Goal: Task Accomplishment & Management: Use online tool/utility

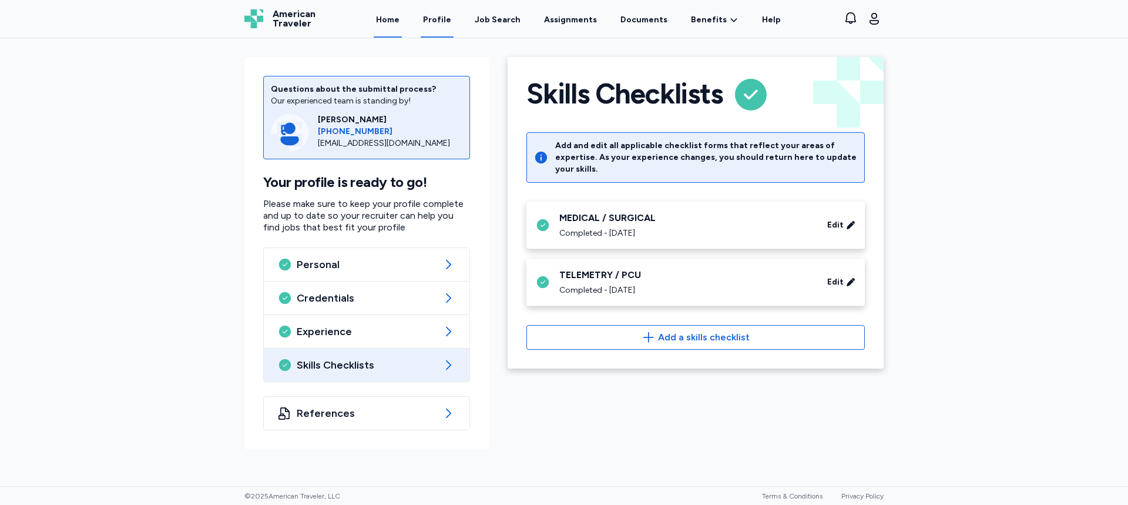
click at [402, 19] on link "Home" at bounding box center [388, 19] width 28 height 36
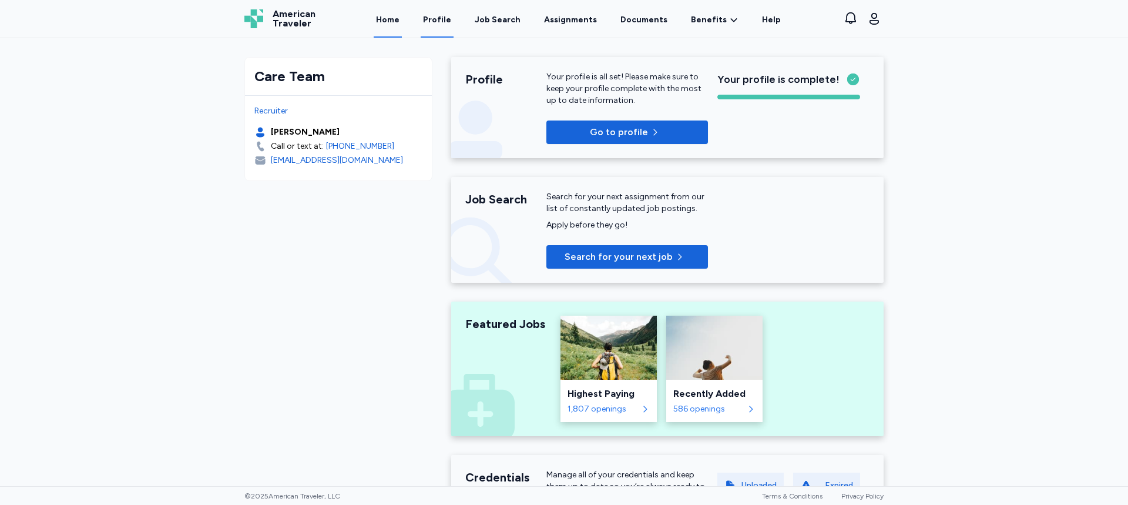
click at [441, 18] on link "Profile" at bounding box center [437, 19] width 33 height 36
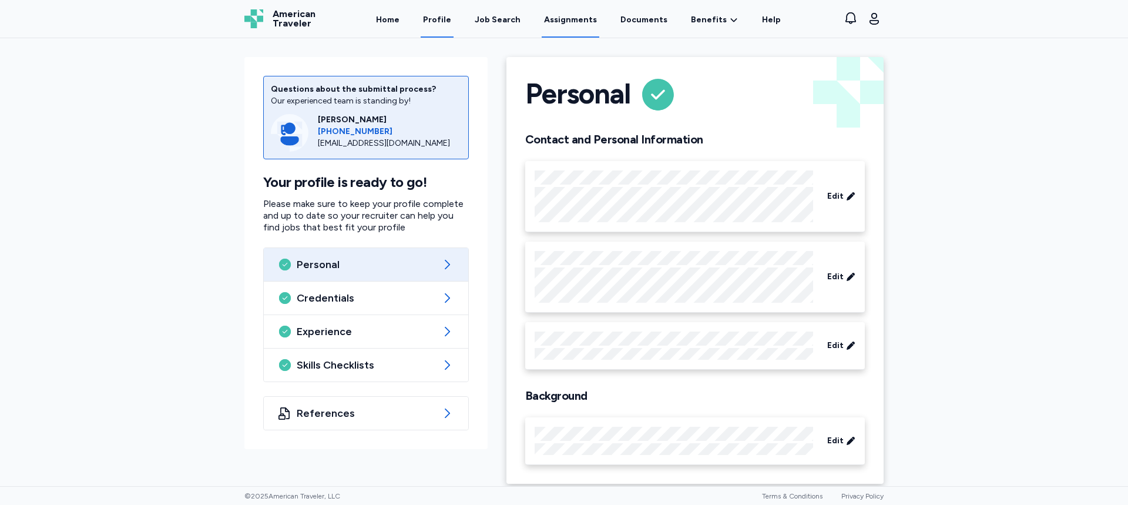
click at [573, 18] on link "Assignments" at bounding box center [571, 19] width 58 height 36
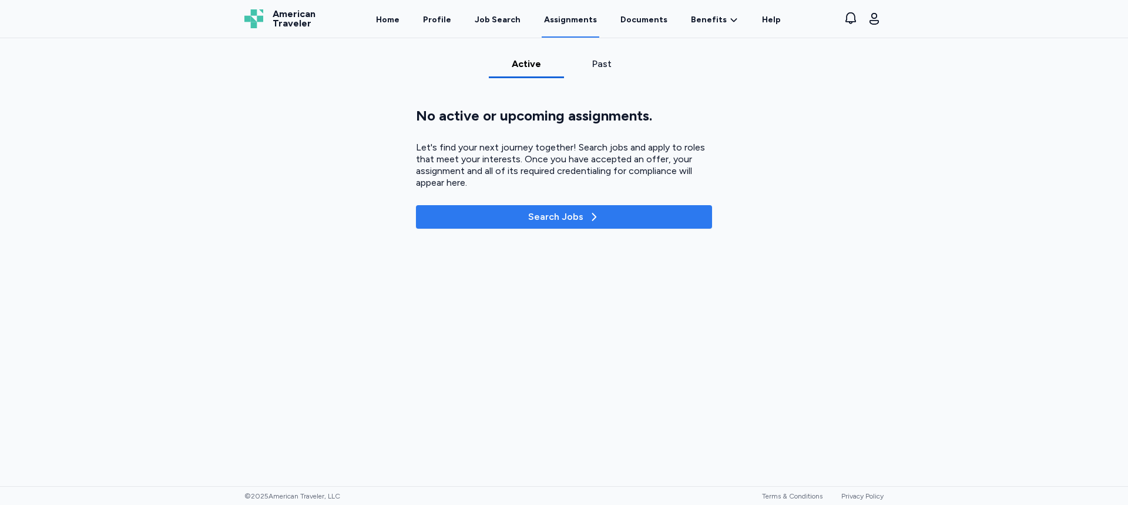
click at [543, 222] on div "Search Jobs" at bounding box center [564, 217] width 72 height 14
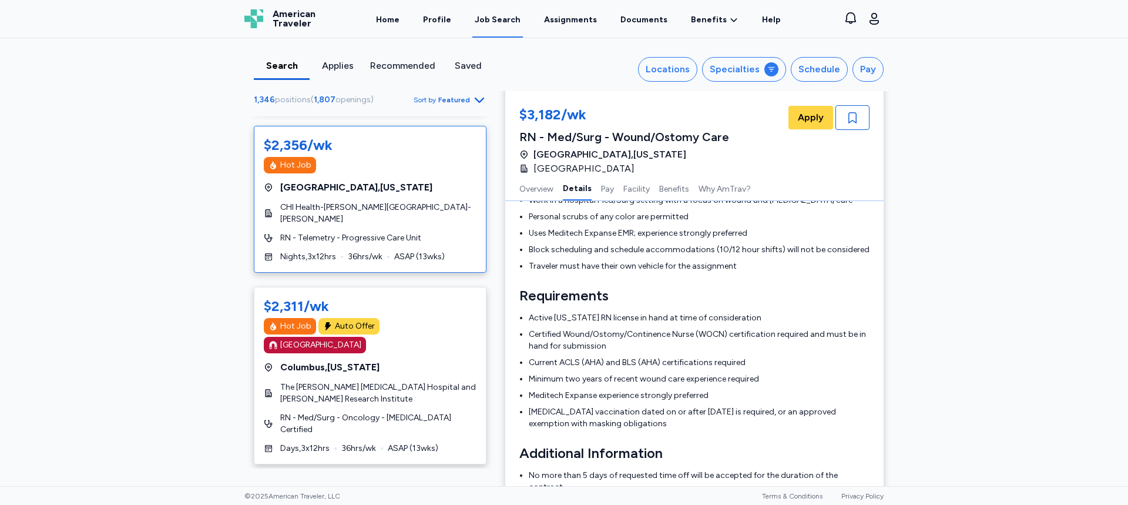
scroll to position [4641, 0]
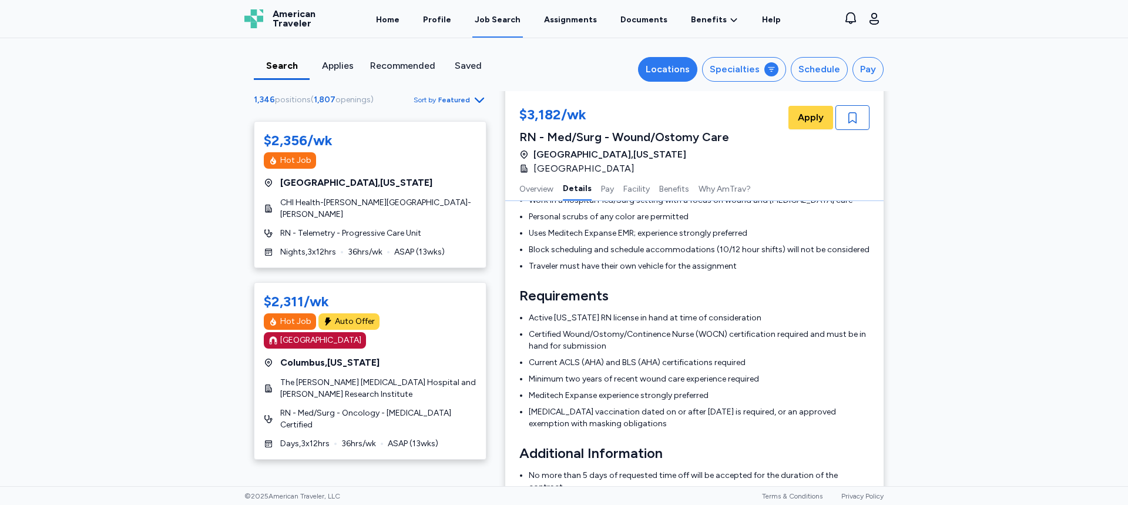
click at [656, 69] on div "Locations" at bounding box center [668, 69] width 44 height 14
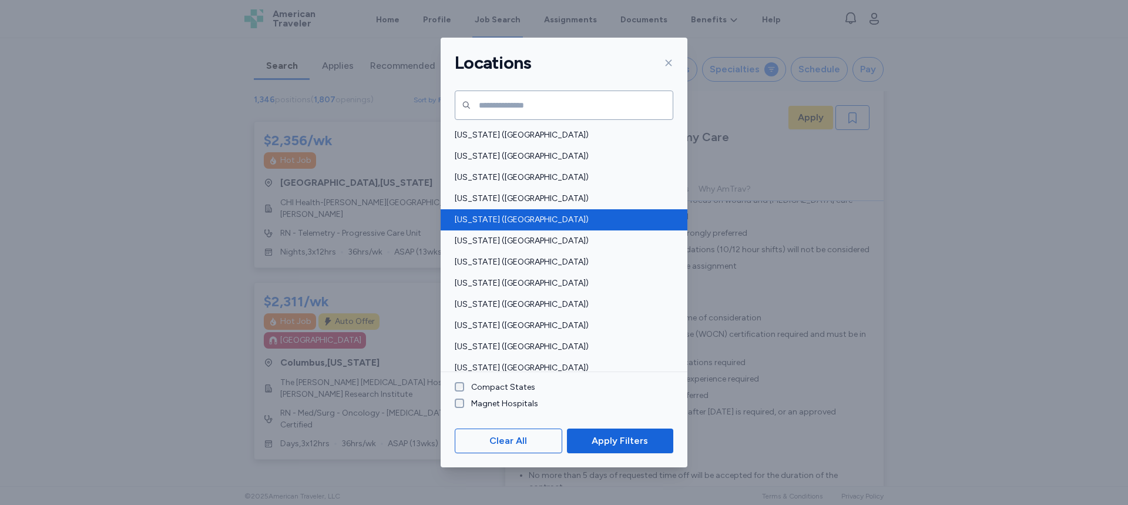
click at [476, 220] on span "California (CA)" at bounding box center [560, 220] width 211 height 12
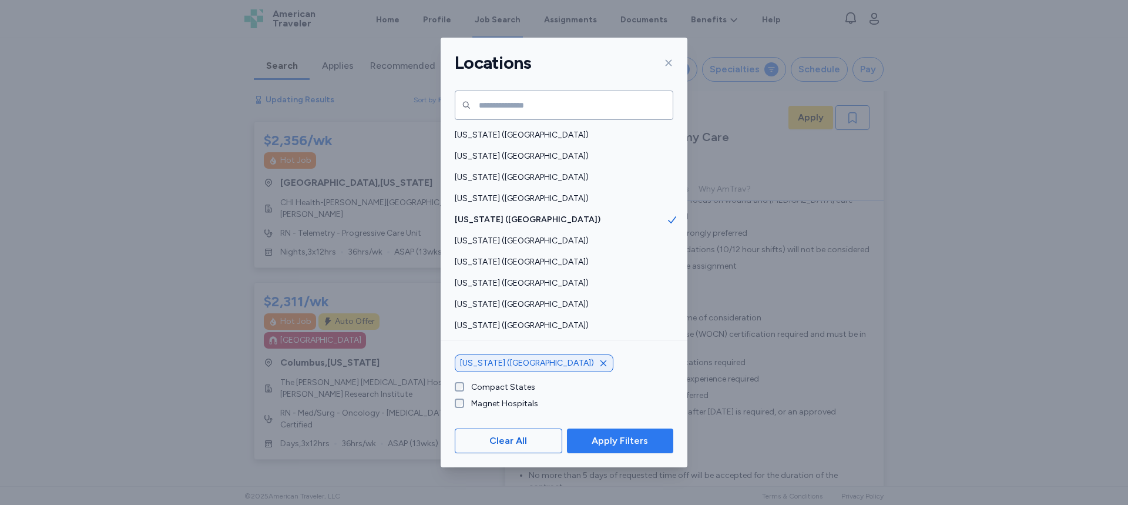
scroll to position [3375, 0]
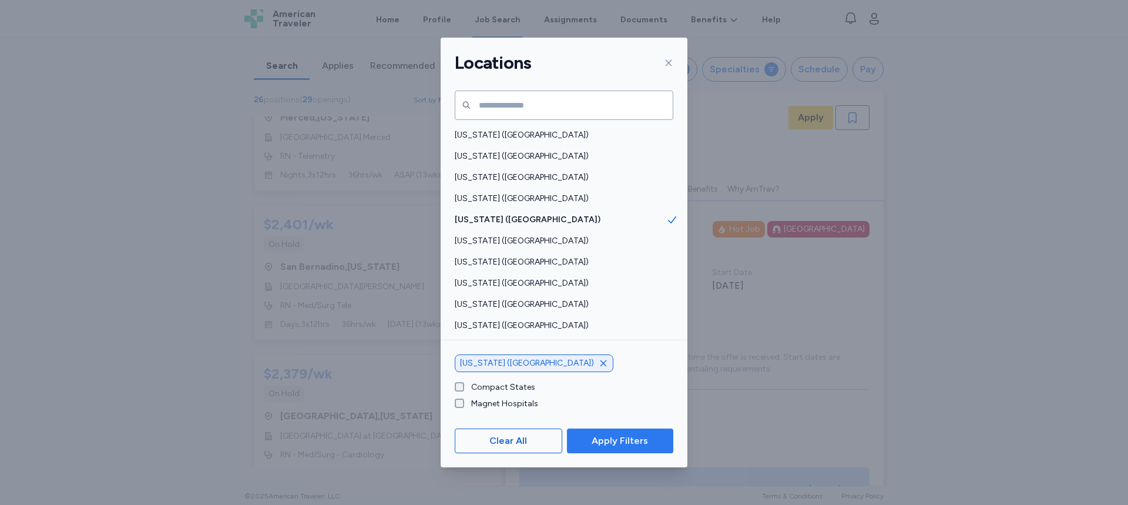
click at [646, 436] on span "Apply Filters" at bounding box center [620, 441] width 56 height 14
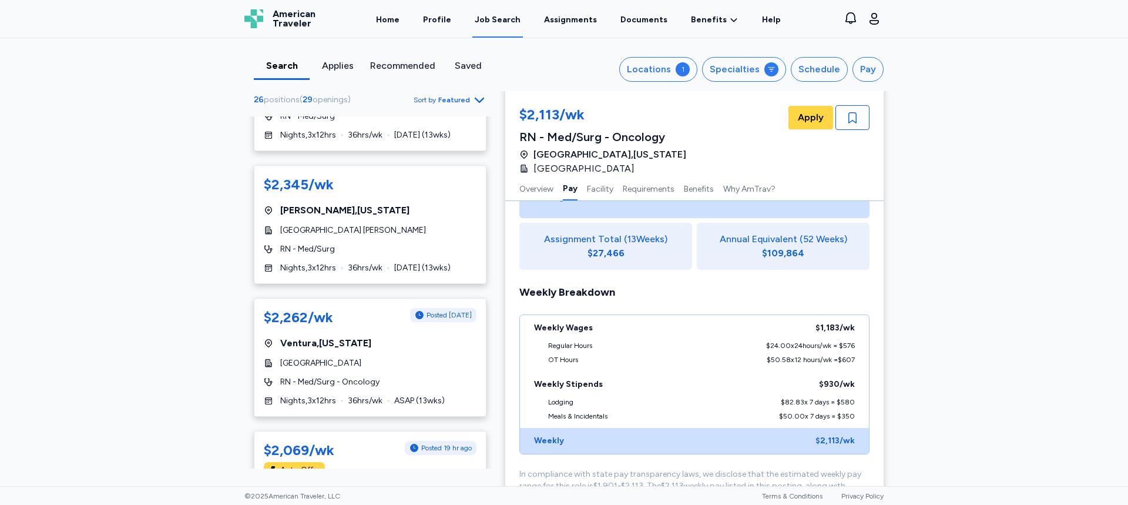
scroll to position [2115, 0]
